Goal: Transaction & Acquisition: Purchase product/service

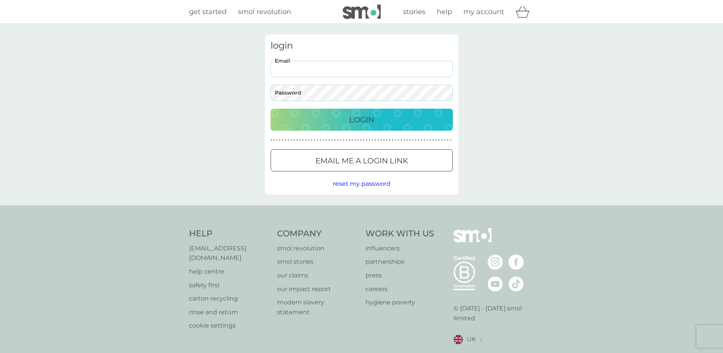
click at [307, 72] on input "Email" at bounding box center [362, 69] width 182 height 16
click at [280, 114] on div "Login" at bounding box center [361, 120] width 167 height 12
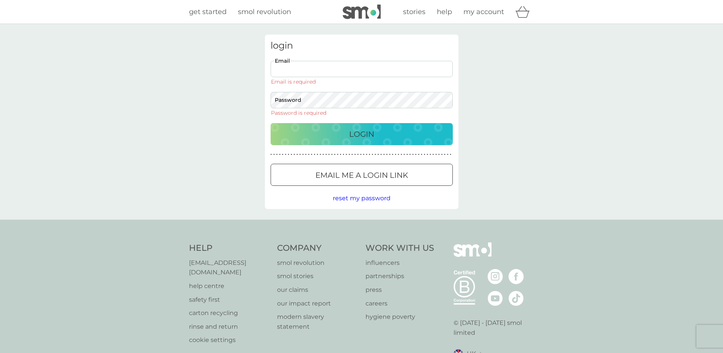
click at [317, 175] on p "Email me a login link" at bounding box center [361, 175] width 93 height 12
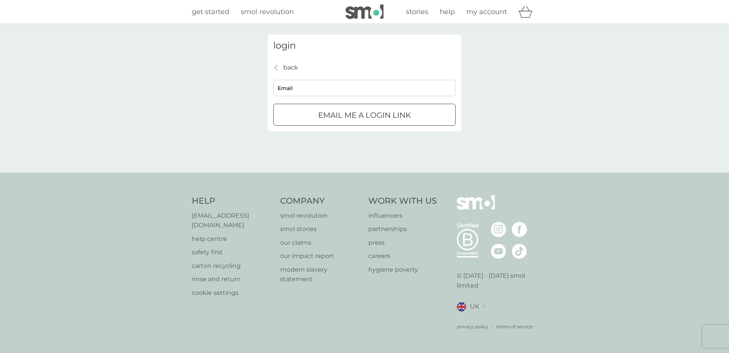
click at [335, 76] on div "back back Email Email me a login link" at bounding box center [364, 94] width 182 height 63
click at [337, 87] on input "Email" at bounding box center [364, 88] width 182 height 16
type input "[EMAIL_ADDRESS][DOMAIN_NAME]"
click at [416, 106] on button "Email me a login link" at bounding box center [364, 115] width 182 height 22
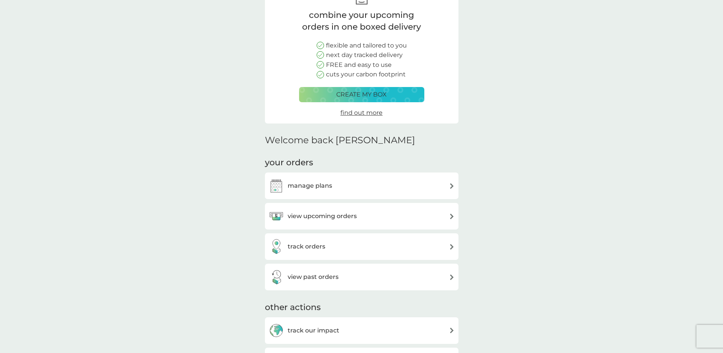
scroll to position [114, 0]
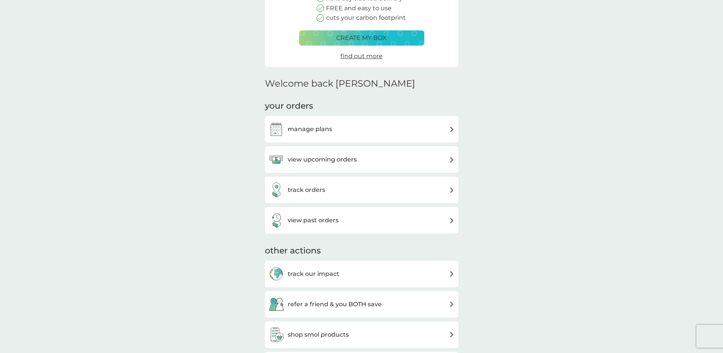
click at [319, 131] on h3 "manage plans" at bounding box center [310, 129] width 44 height 10
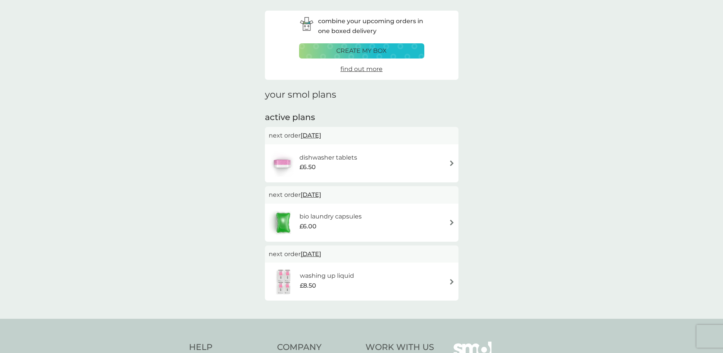
scroll to position [114, 0]
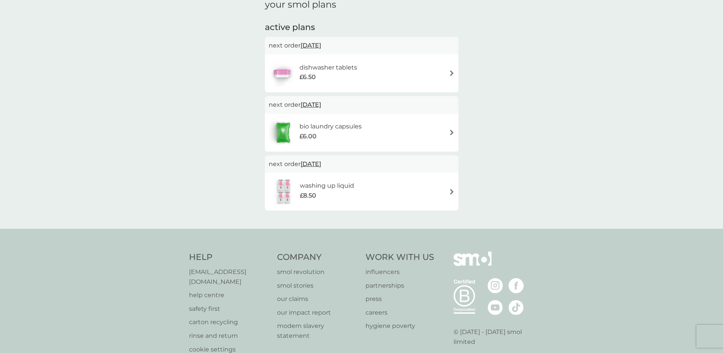
click at [373, 134] on div "bio laundry capsules £6.00" at bounding box center [362, 132] width 186 height 27
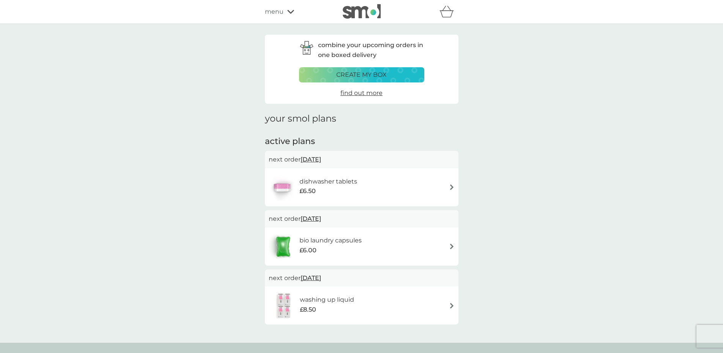
scroll to position [114, 0]
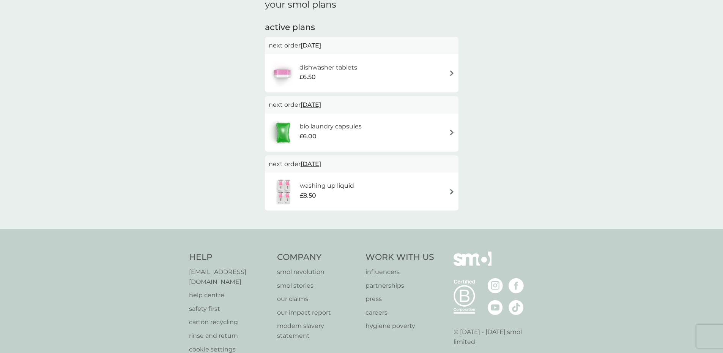
click at [357, 67] on div "dishwasher tablets £6.50" at bounding box center [332, 73] width 65 height 21
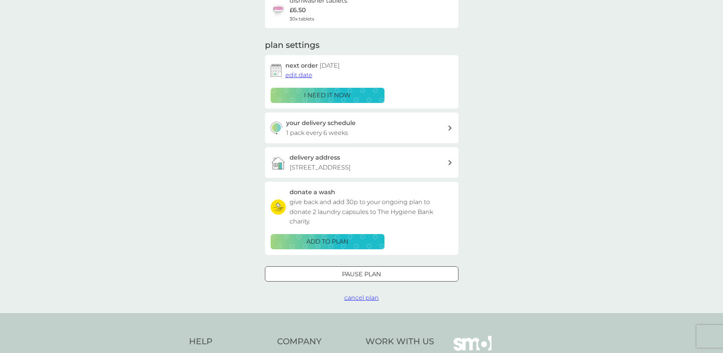
scroll to position [76, 0]
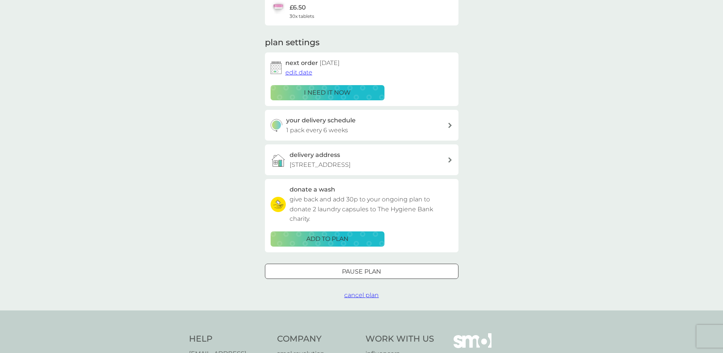
click at [300, 69] on span "edit date" at bounding box center [298, 72] width 27 height 7
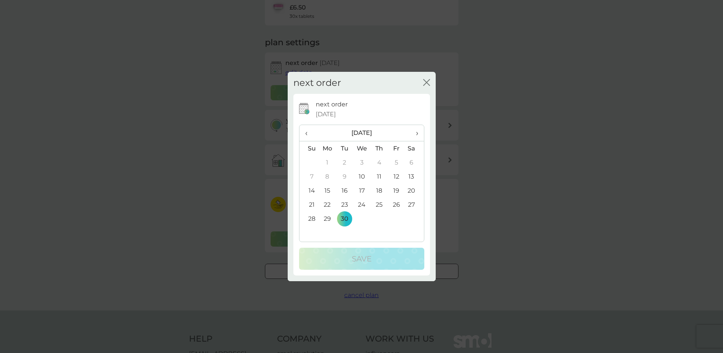
click at [416, 132] on span "›" at bounding box center [414, 133] width 8 height 16
click at [362, 193] on td "15" at bounding box center [361, 190] width 17 height 14
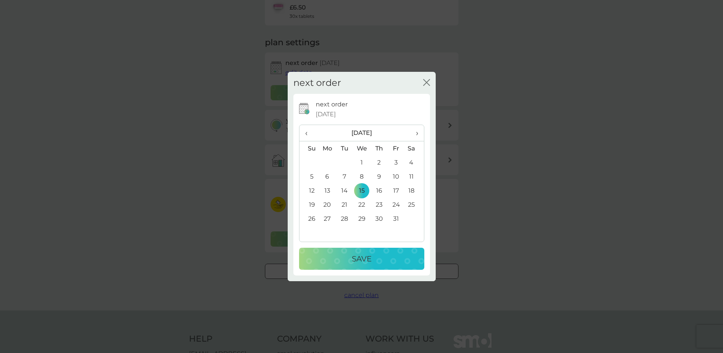
click at [390, 256] on div "Save" at bounding box center [362, 258] width 110 height 12
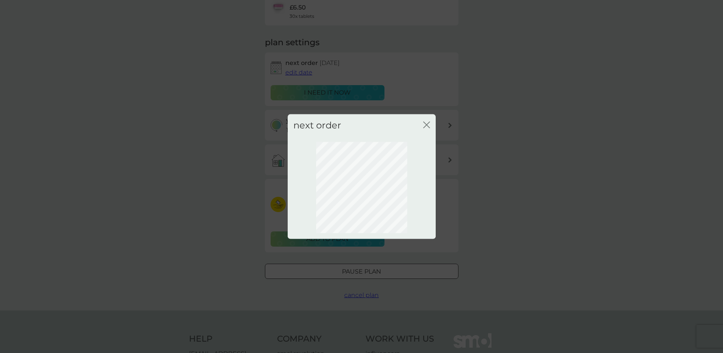
click at [424, 127] on icon "close" at bounding box center [426, 124] width 7 height 7
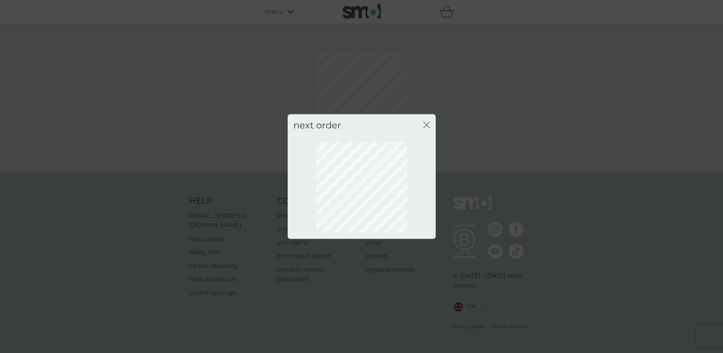
scroll to position [0, 0]
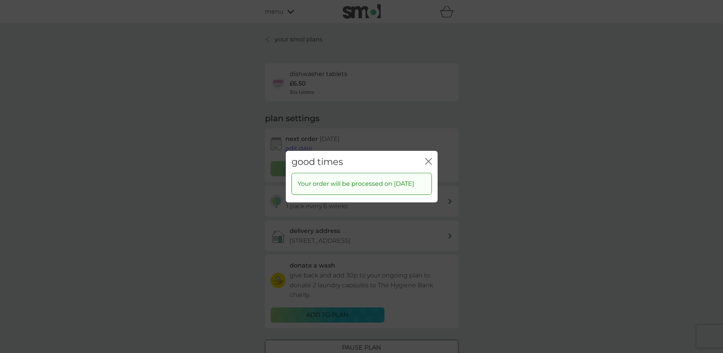
click at [427, 159] on icon "close" at bounding box center [428, 161] width 7 height 7
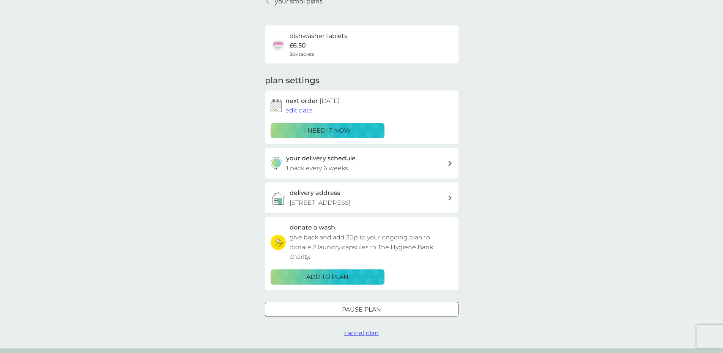
scroll to position [76, 0]
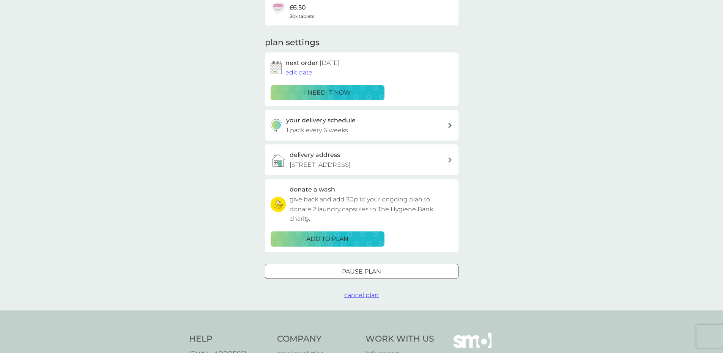
click at [429, 129] on div "your delivery schedule 1 pack every 6 weeks" at bounding box center [366, 124] width 161 height 19
select select "42"
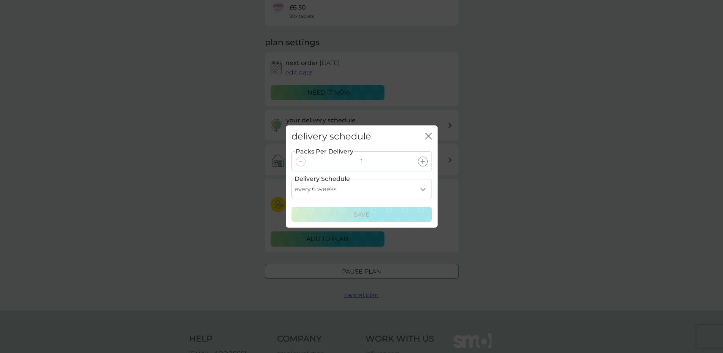
click at [511, 126] on div "delivery schedule close Packs Per Delivery 1 Delivery Schedule every 1 week eve…" at bounding box center [361, 176] width 723 height 353
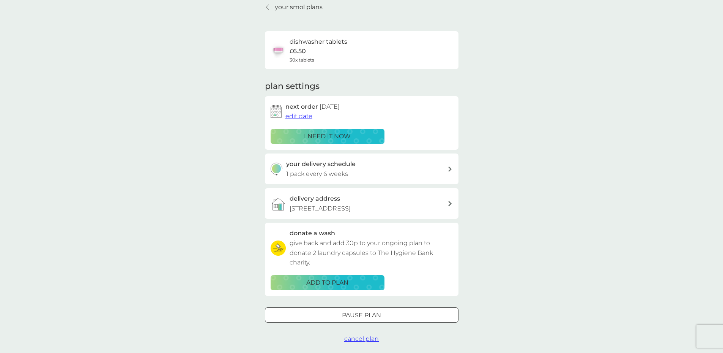
scroll to position [0, 0]
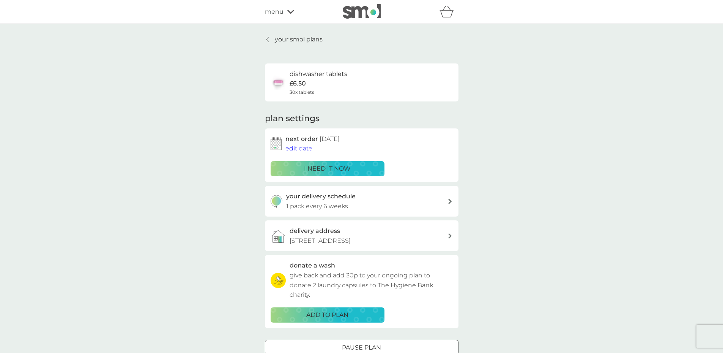
click at [270, 40] on div at bounding box center [267, 39] width 5 height 6
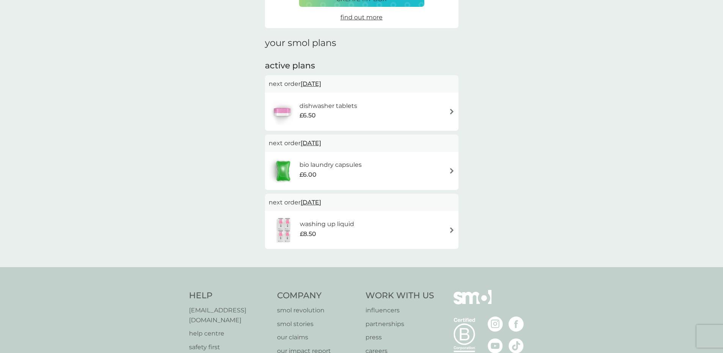
scroll to position [76, 0]
click at [365, 161] on div "bio laundry capsules £6.00" at bounding box center [335, 169] width 70 height 21
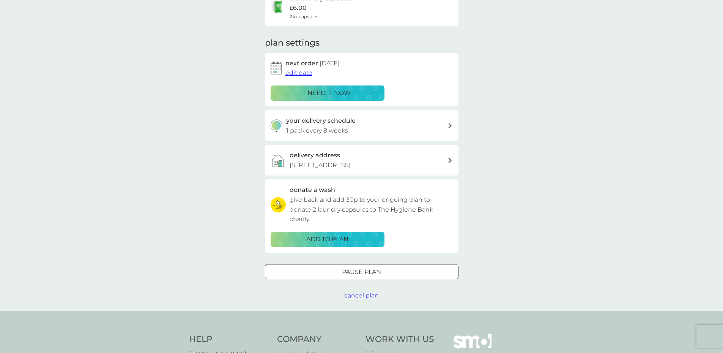
scroll to position [76, 0]
click at [329, 91] on p "i need it now" at bounding box center [327, 93] width 47 height 10
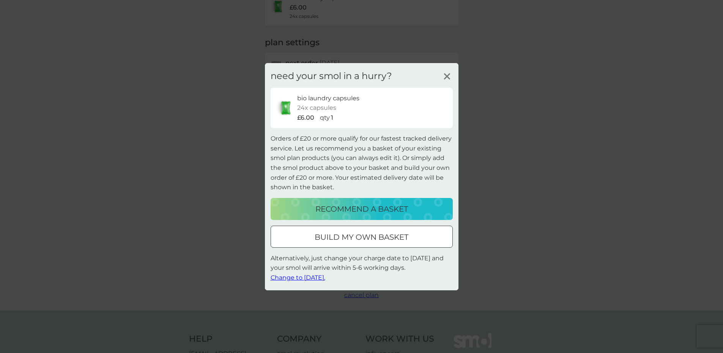
click at [384, 240] on p "build my own basket" at bounding box center [362, 237] width 94 height 12
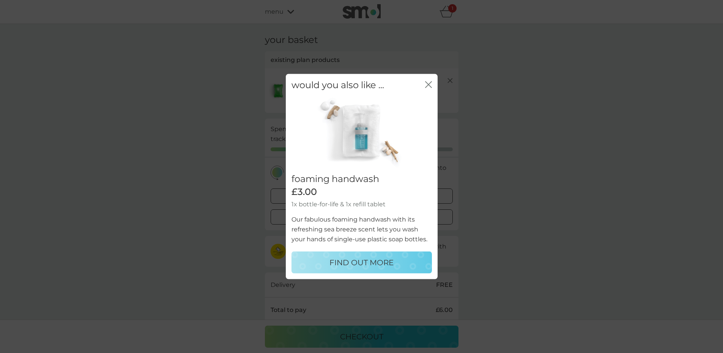
click at [432, 80] on div "would you also like ... close" at bounding box center [362, 85] width 152 height 22
click at [430, 83] on icon "close" at bounding box center [430, 84] width 3 height 6
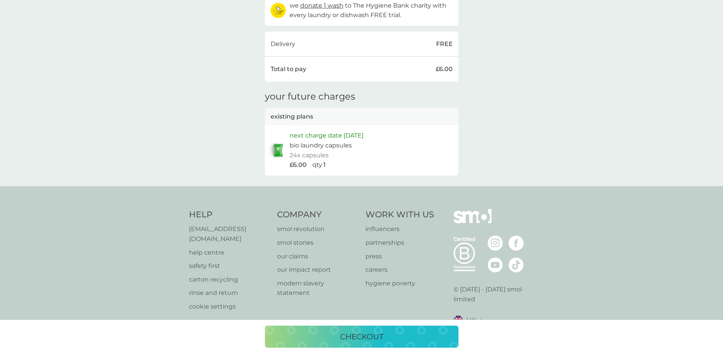
scroll to position [244, 0]
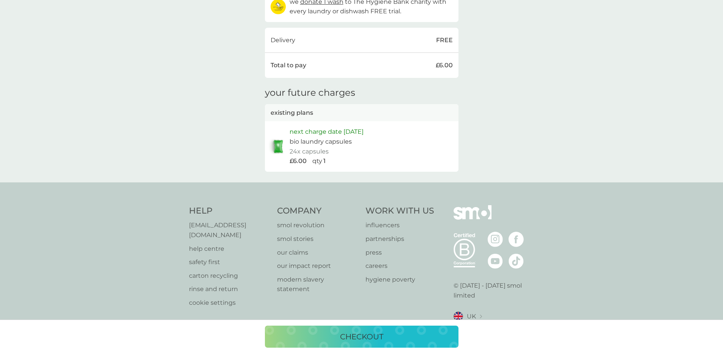
click at [361, 335] on p "checkout" at bounding box center [361, 336] width 43 height 12
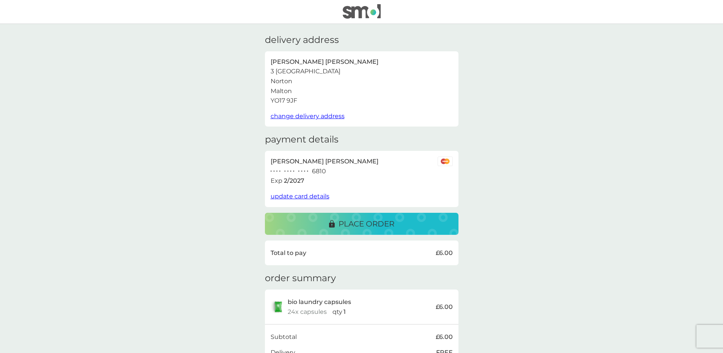
scroll to position [99, 0]
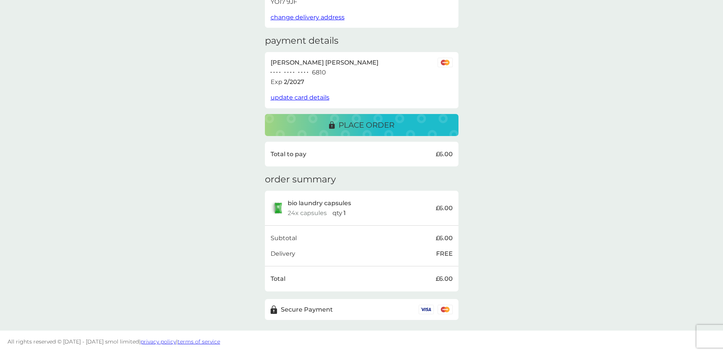
click at [360, 125] on p "place order" at bounding box center [367, 125] width 56 height 12
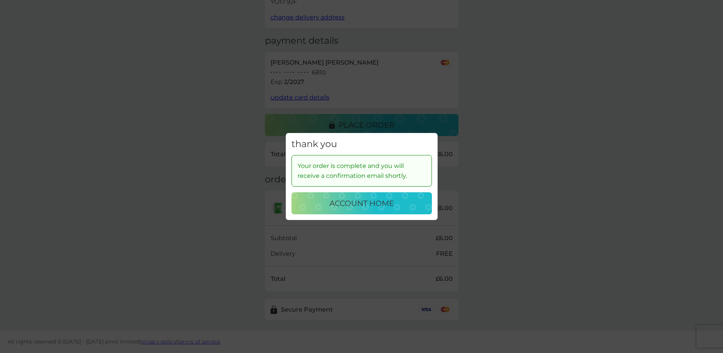
click at [497, 89] on div "thank you Your order is complete and you will receive a confirmation email shor…" at bounding box center [361, 176] width 723 height 353
